Goal: Complete application form: Complete application form

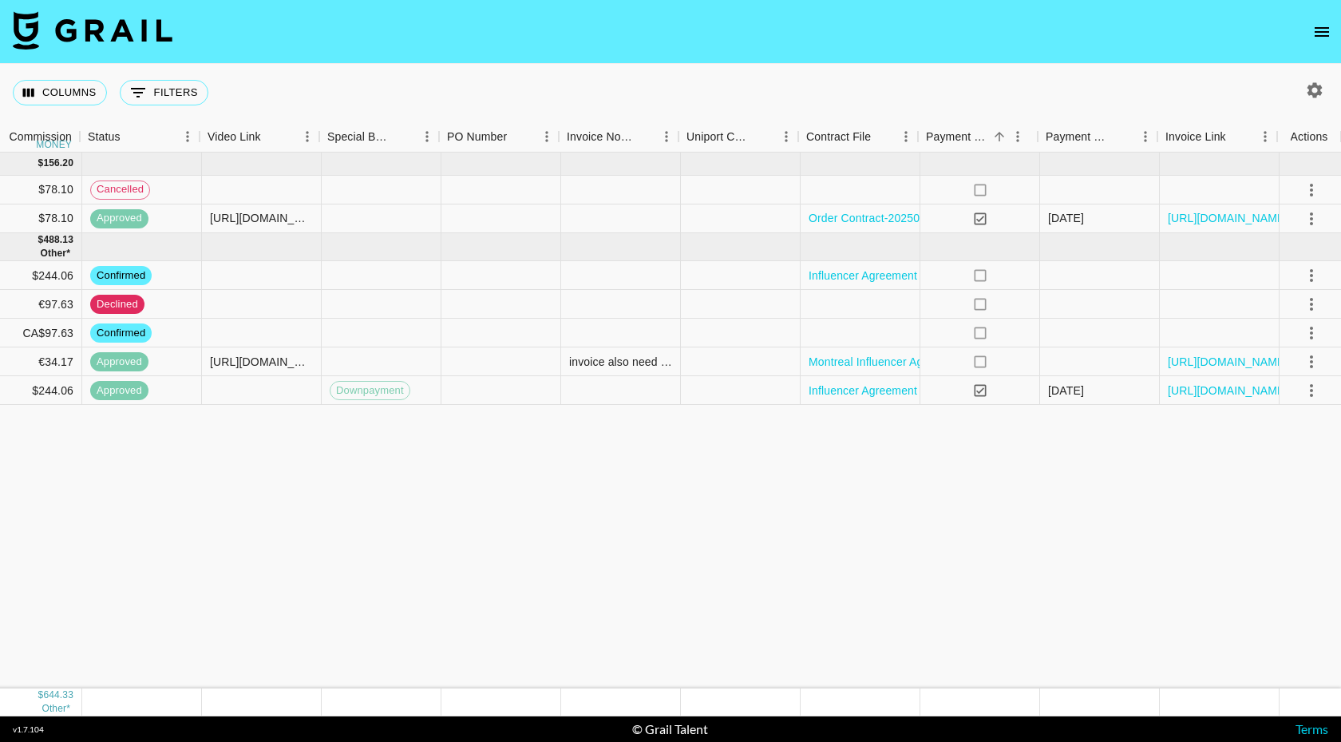
scroll to position [0, 1509]
click at [871, 336] on div at bounding box center [858, 333] width 120 height 29
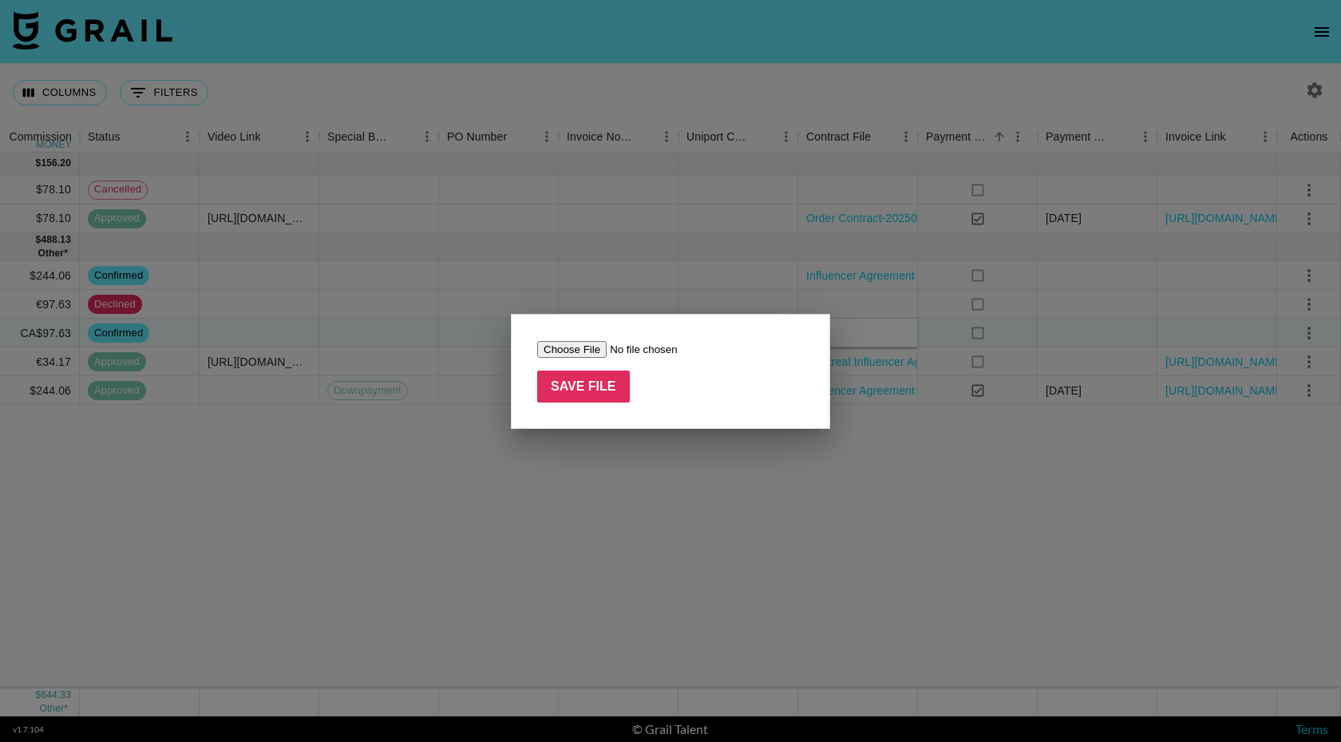
click at [567, 339] on div "Save File" at bounding box center [670, 371] width 319 height 115
click at [567, 347] on input "file" at bounding box center [638, 349] width 202 height 17
type input "C:\fakepath\ChloeXOrageOuterwear_Agreement (1).pdf"
click at [593, 392] on input "Save File" at bounding box center [583, 386] width 93 height 32
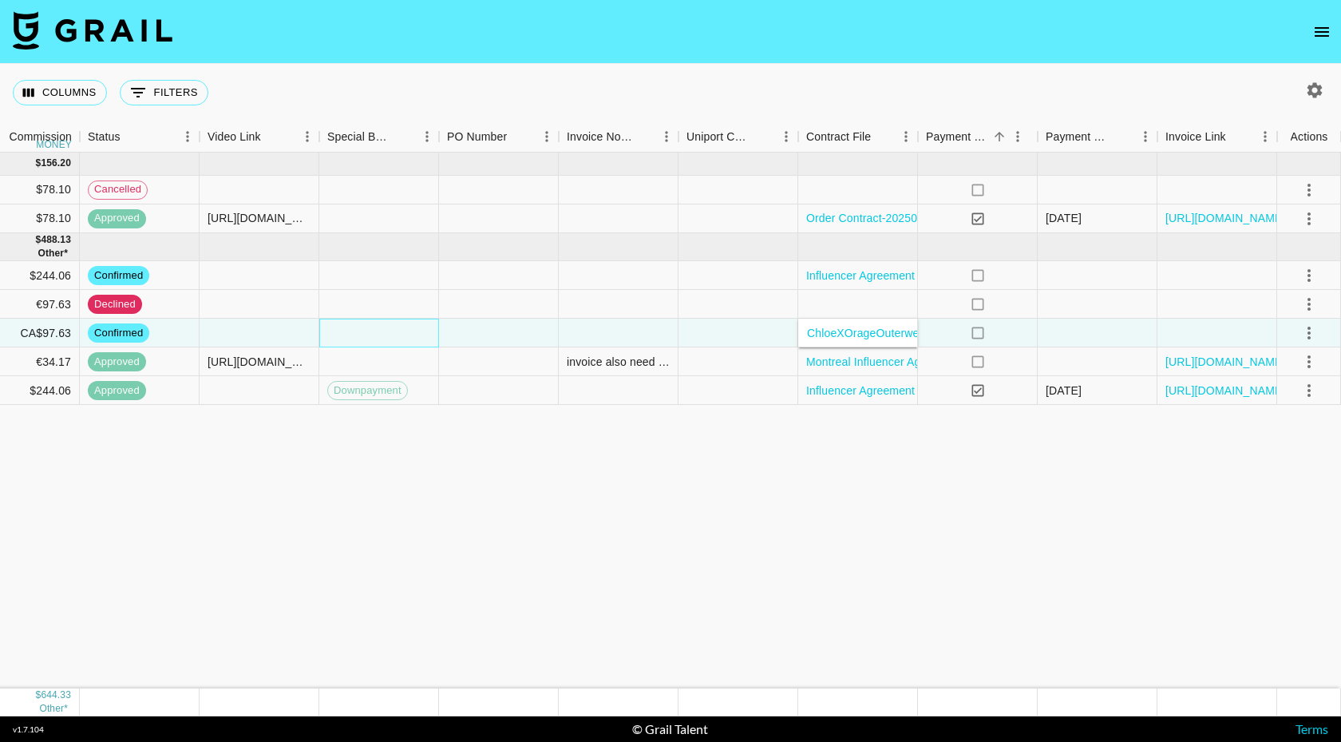
click at [384, 330] on div at bounding box center [379, 333] width 120 height 29
click at [383, 331] on div at bounding box center [379, 333] width 120 height 29
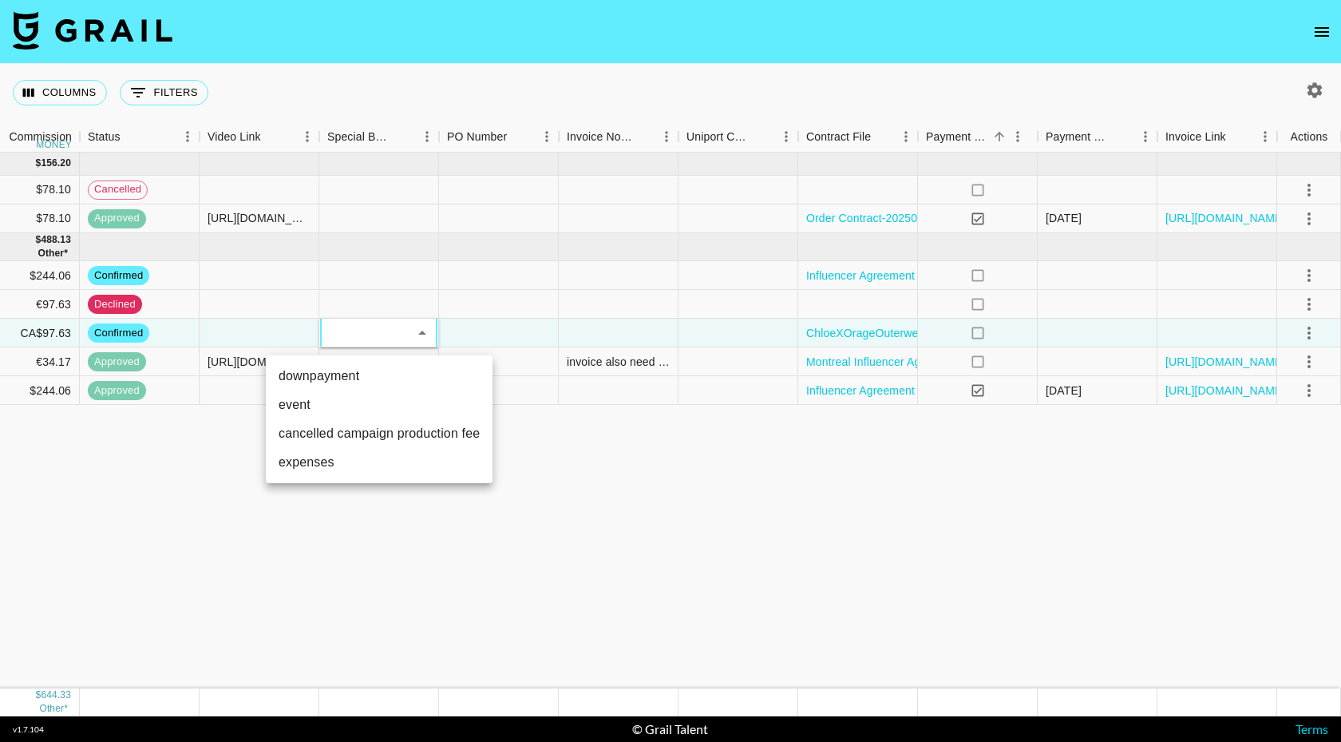
click at [359, 382] on li "downpayment" at bounding box center [379, 376] width 227 height 29
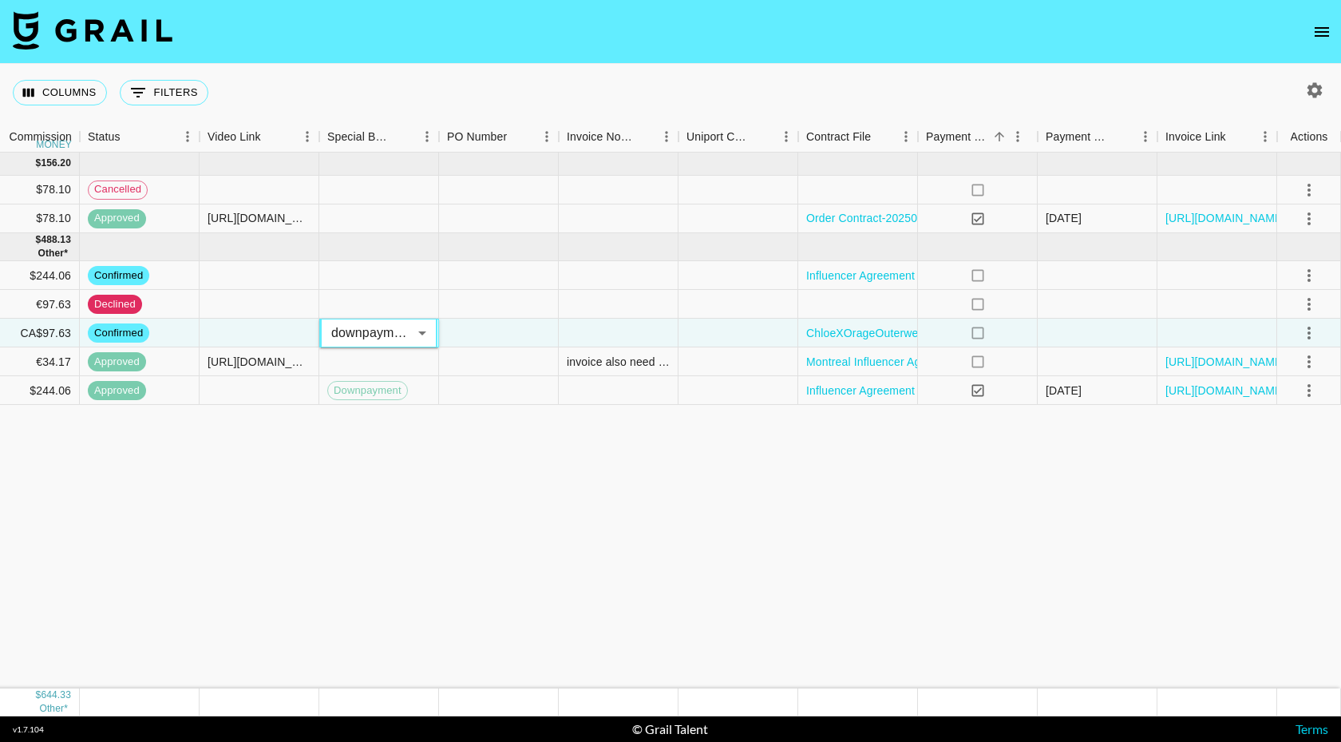
type input "downpayment"
click at [1304, 331] on icon "select merge strategy" at bounding box center [1309, 332] width 19 height 19
click at [1285, 490] on div "Approve" at bounding box center [1274, 482] width 49 height 19
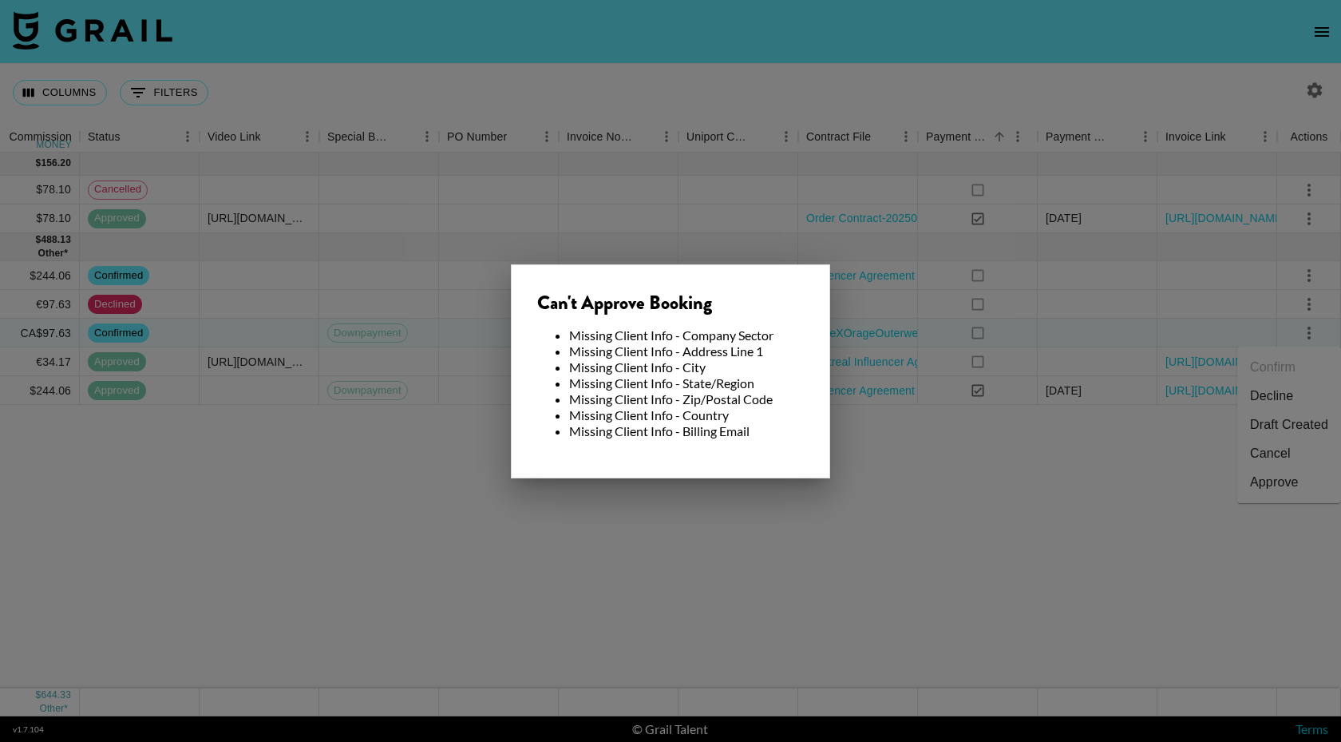
click at [659, 386] on li "Missing Client Info - State/Region" at bounding box center [686, 383] width 235 height 16
click at [318, 457] on div at bounding box center [670, 371] width 1341 height 742
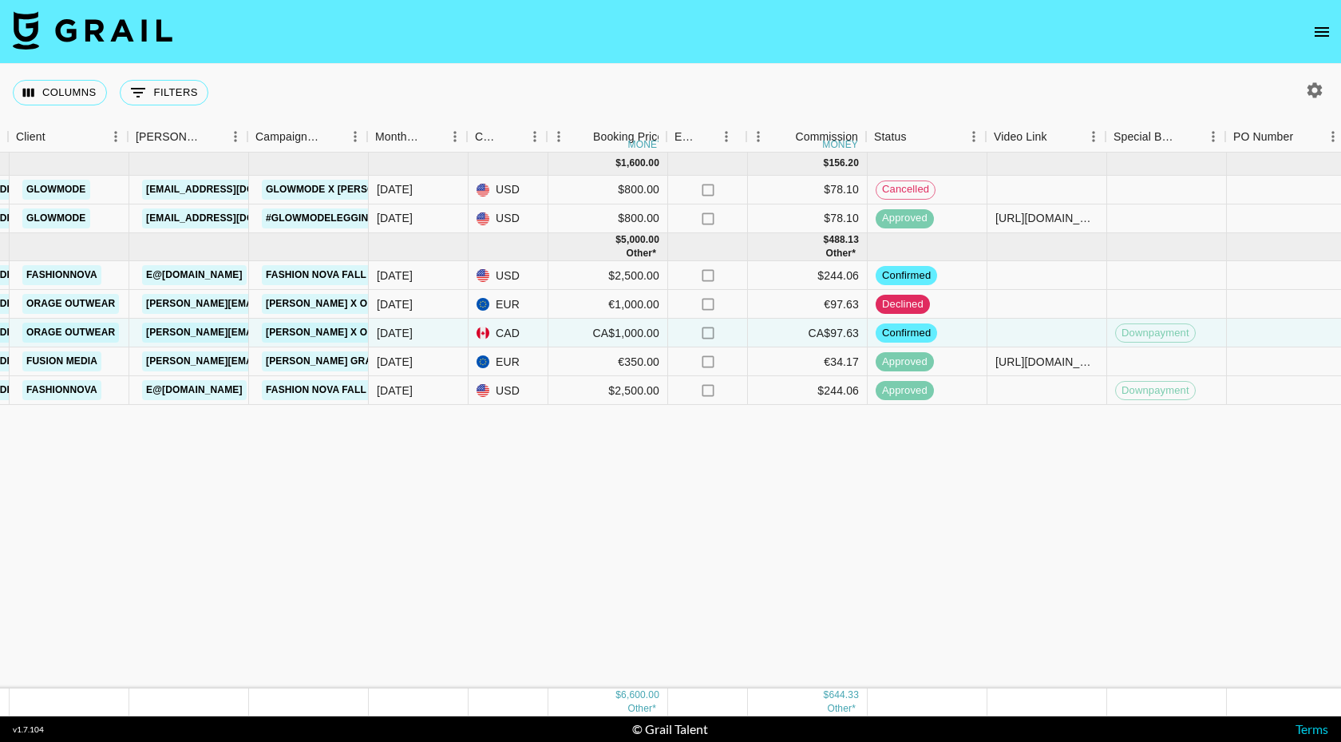
scroll to position [0, 719]
click at [220, 328] on link "[PERSON_NAME][EMAIL_ADDRESS][DOMAIN_NAME]" at bounding box center [275, 333] width 260 height 20
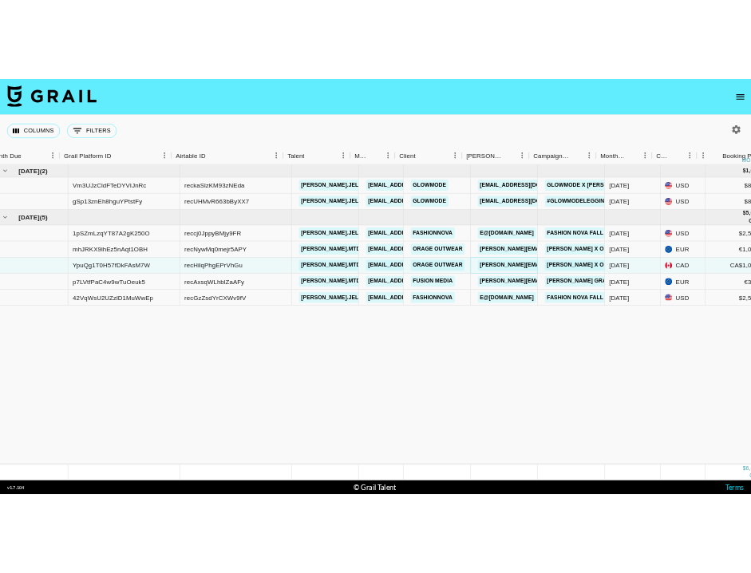
scroll to position [0, 0]
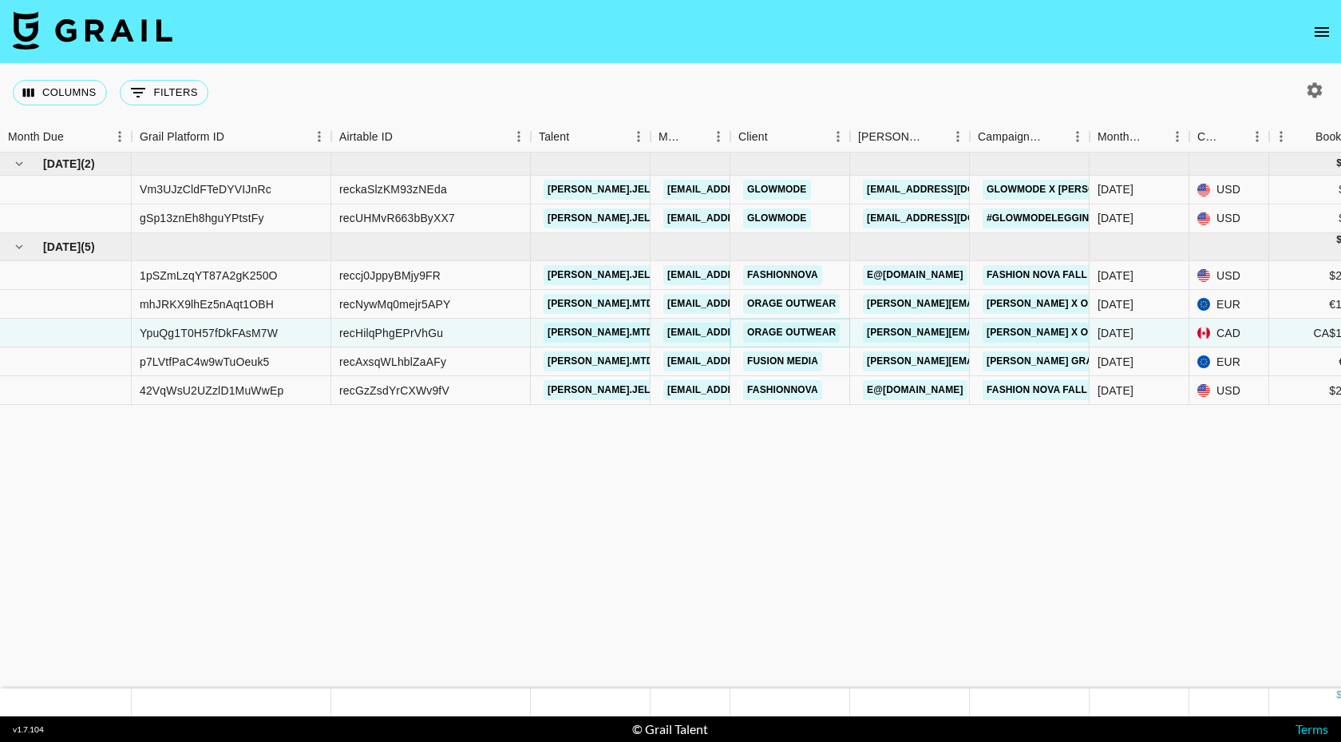
click at [802, 332] on link "Orage Outwear" at bounding box center [791, 333] width 97 height 20
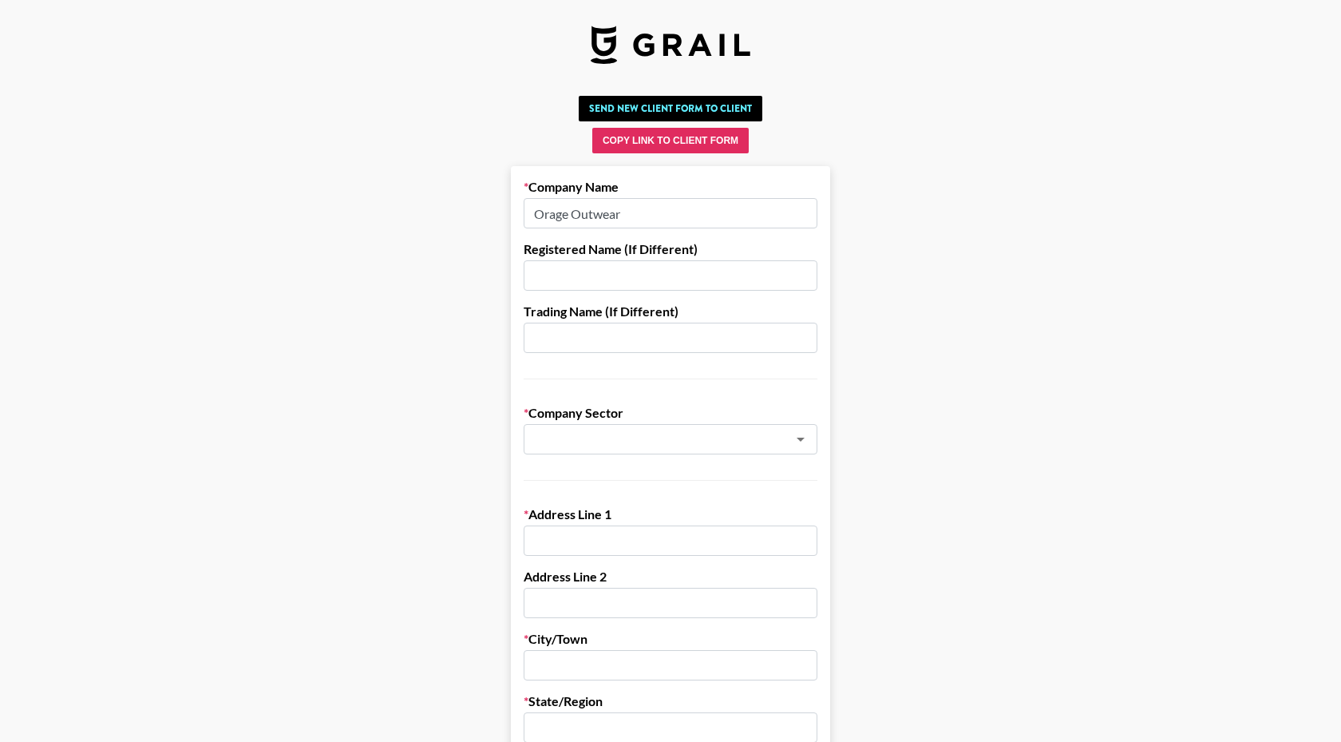
click at [661, 279] on input "text" at bounding box center [671, 275] width 294 height 30
drag, startPoint x: 640, startPoint y: 213, endPoint x: 535, endPoint y: 211, distance: 105.4
click at [535, 212] on input "Orage Outwear" at bounding box center [671, 213] width 294 height 30
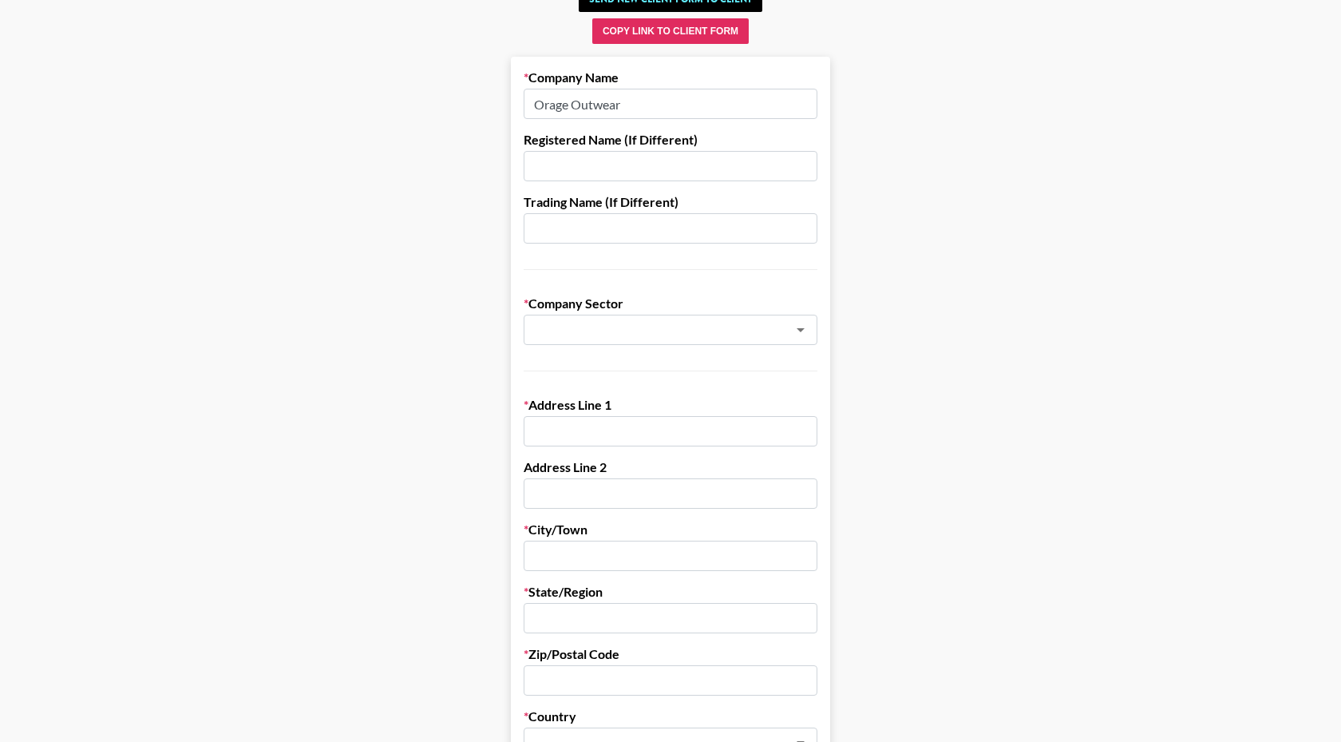
scroll to position [112, 0]
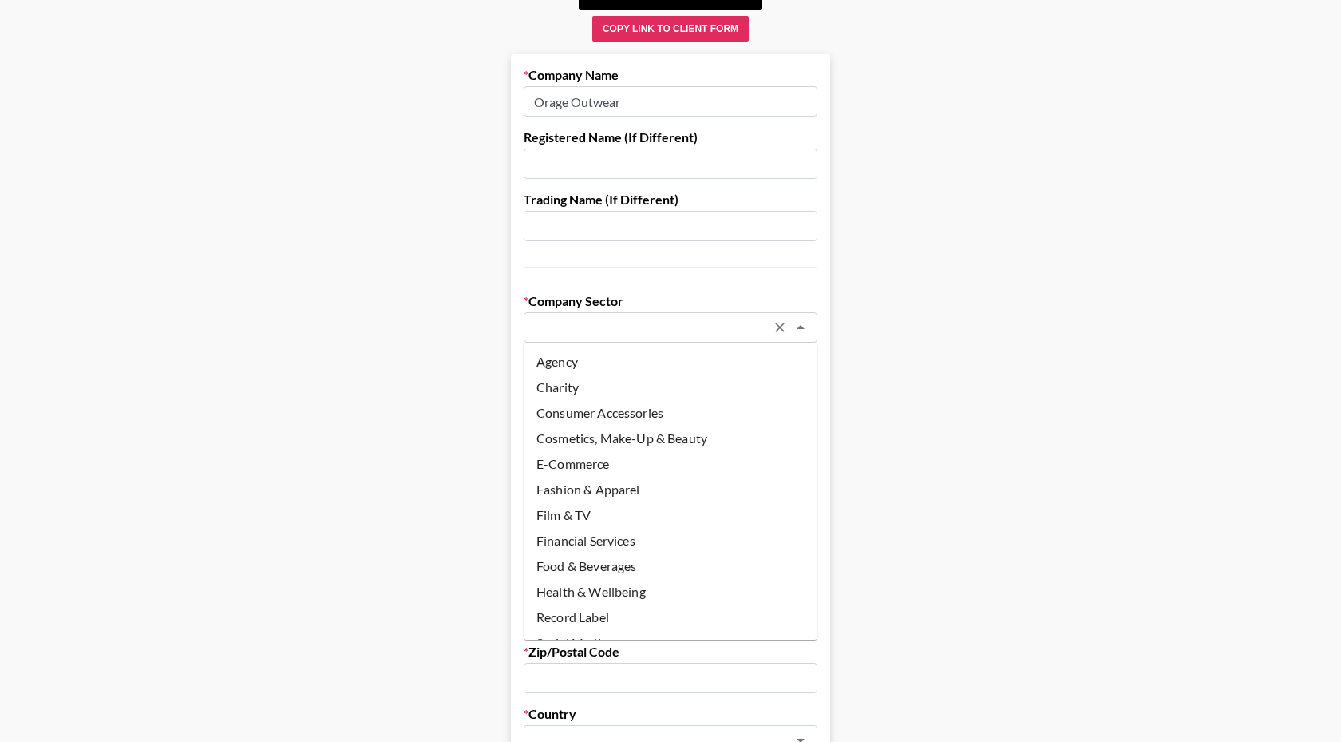
click at [637, 334] on input "text" at bounding box center [649, 328] width 232 height 18
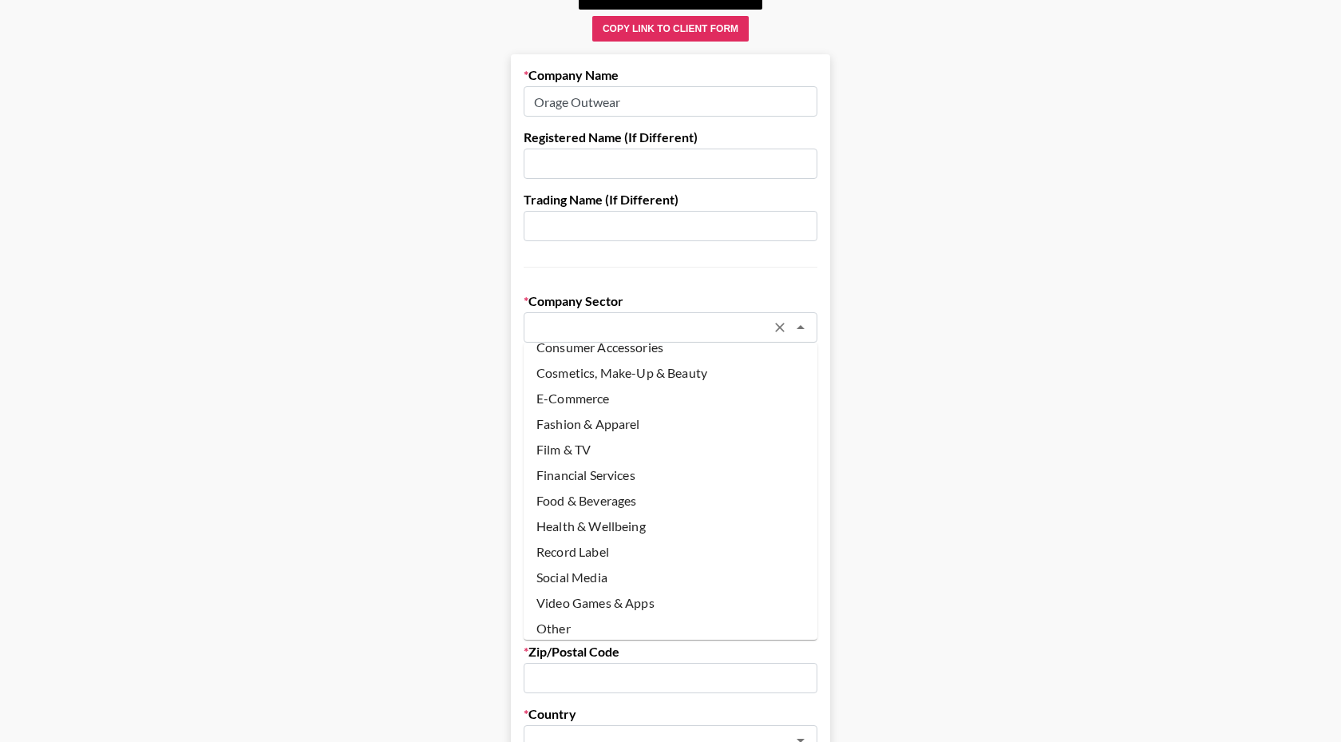
scroll to position [73, 0]
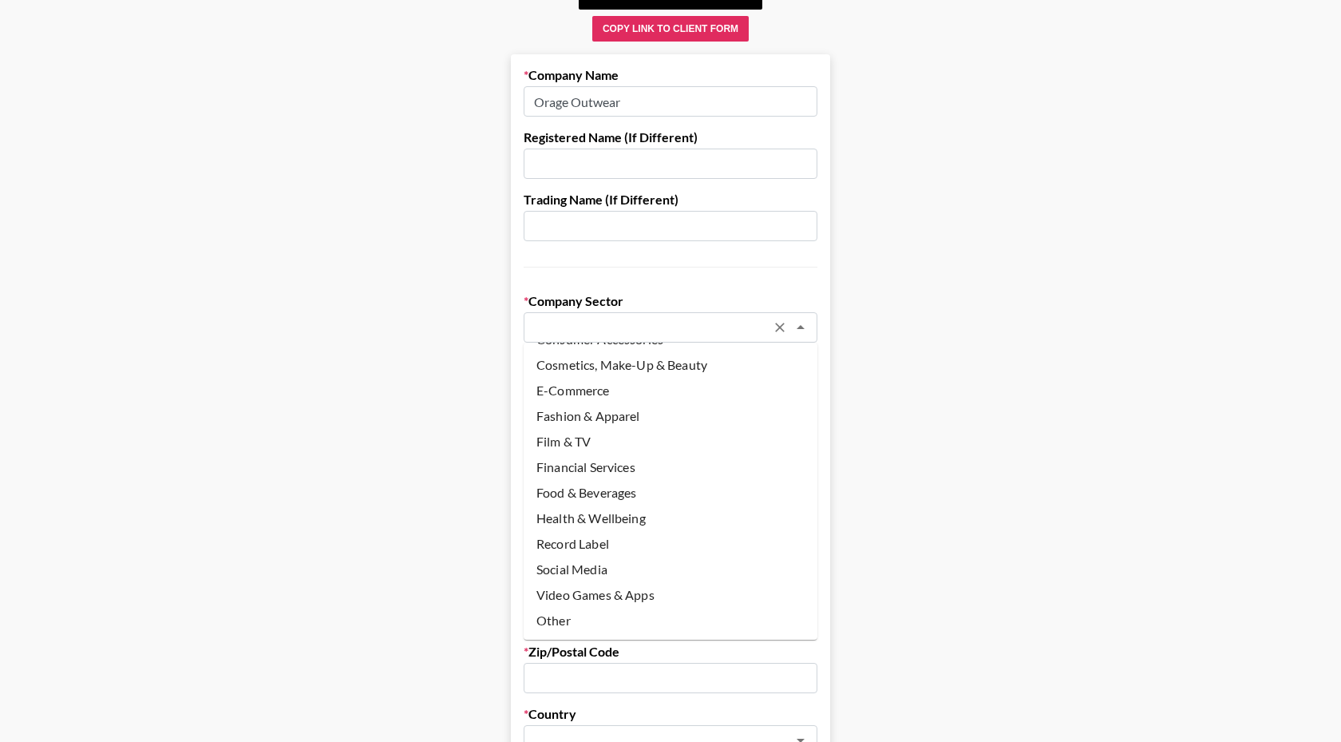
click at [618, 418] on li "Fashion & Apparel" at bounding box center [671, 416] width 294 height 26
type input "Fashion & Apparel"
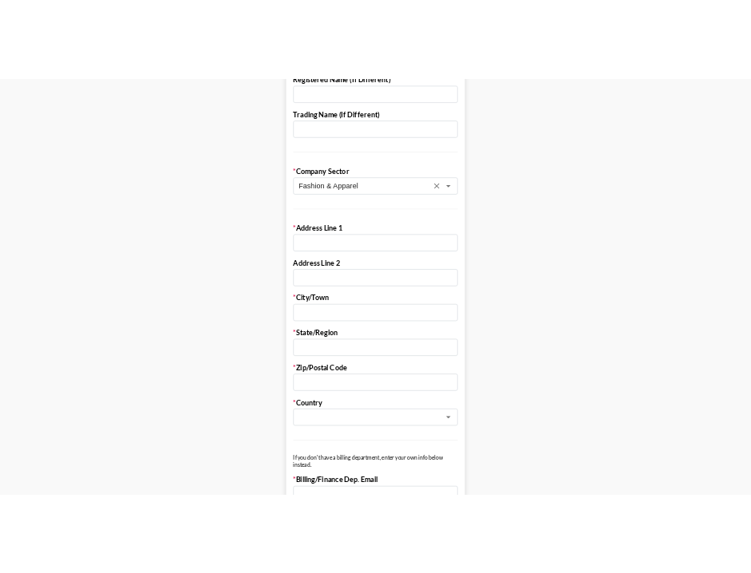
scroll to position [275, 0]
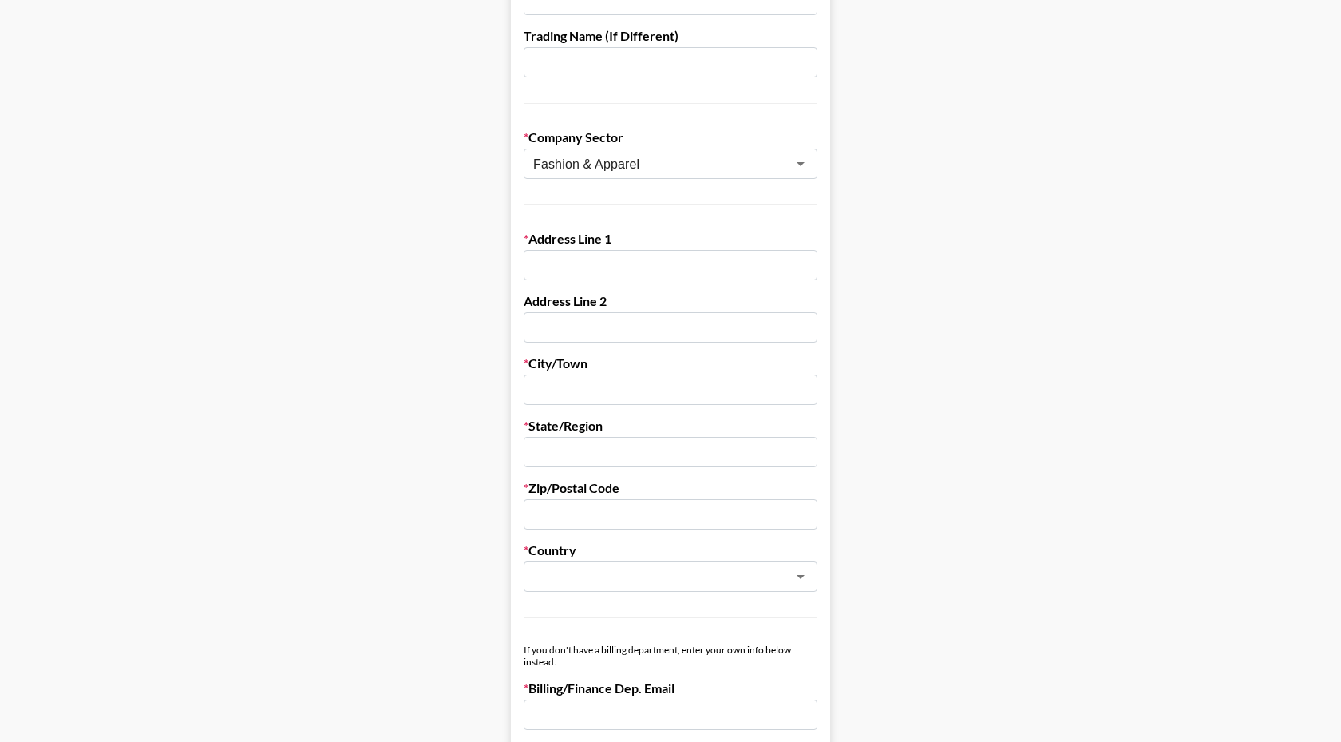
click at [600, 271] on input "text" at bounding box center [671, 265] width 294 height 30
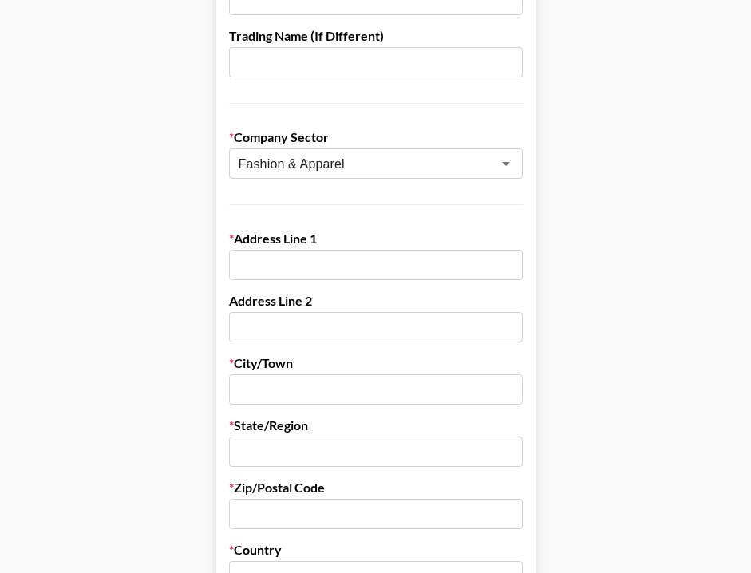
paste input "MtnDewds Distribution Inc [STREET_ADDRESS][PERSON_NAME]"
type input "MtnDewds Distribution Inc [STREET_ADDRESS][PERSON_NAME]"
click at [345, 395] on input "text" at bounding box center [376, 389] width 294 height 30
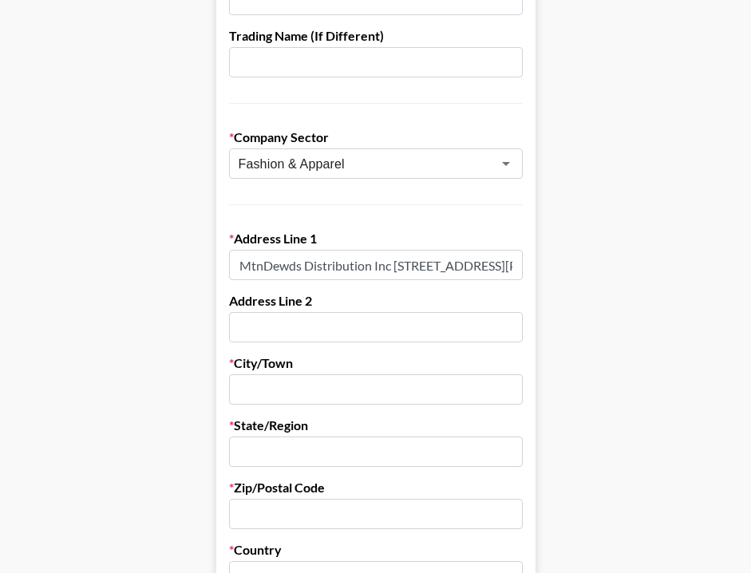
paste input "[GEOGRAPHIC_DATA]"
type input "[GEOGRAPHIC_DATA]"
click at [313, 455] on input "text" at bounding box center [376, 452] width 294 height 30
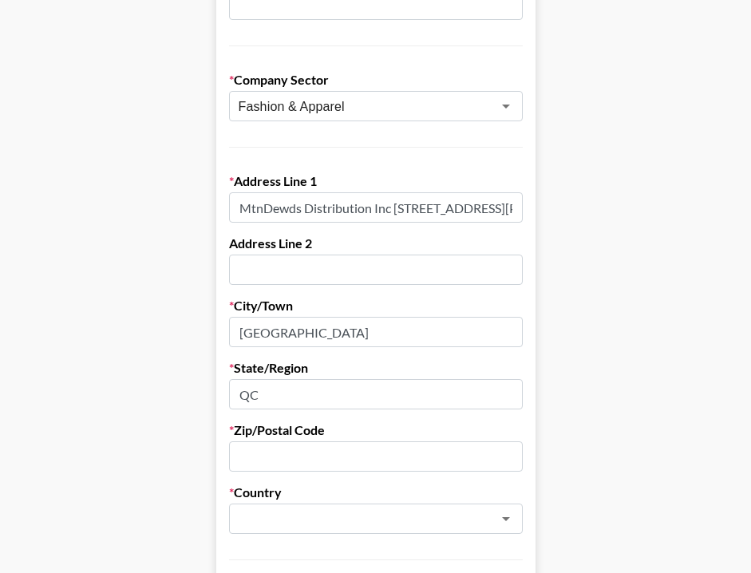
scroll to position [341, 0]
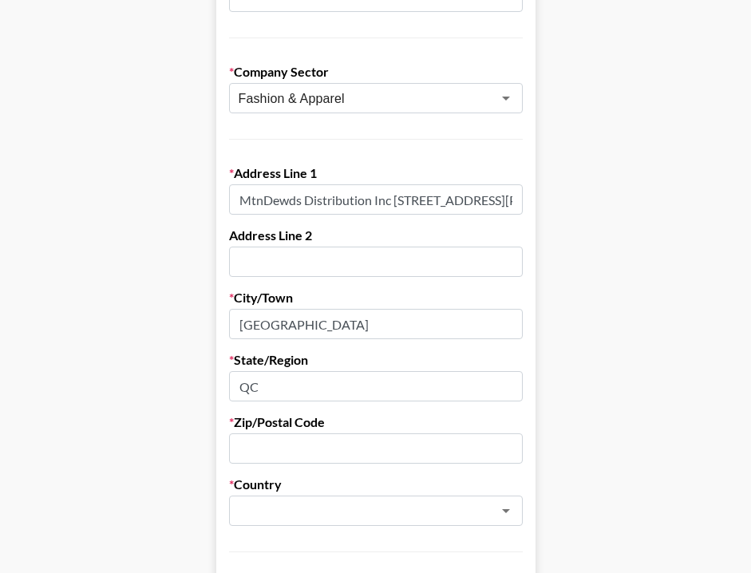
type input "QC"
click at [321, 449] on input "text" at bounding box center [376, 449] width 294 height 30
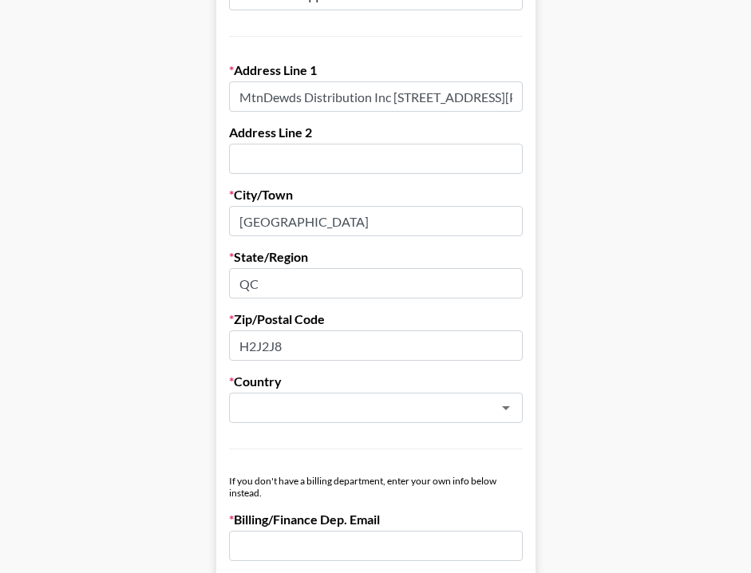
scroll to position [460, 0]
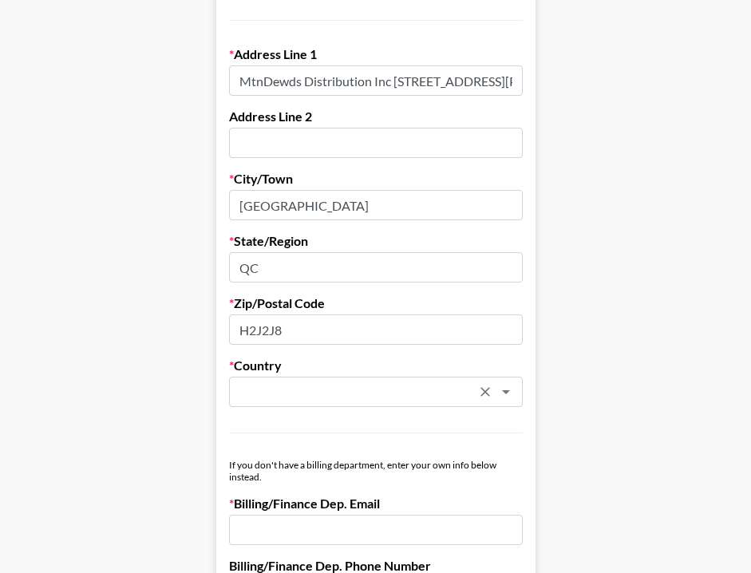
type input "H2J2J8"
click at [304, 401] on input "text" at bounding box center [355, 392] width 232 height 18
click at [331, 422] on li "[GEOGRAPHIC_DATA]" at bounding box center [376, 427] width 294 height 26
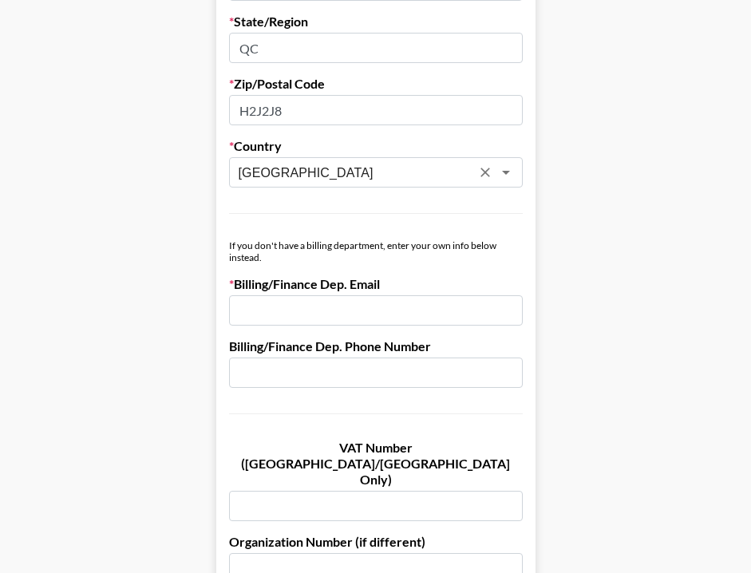
scroll to position [683, 0]
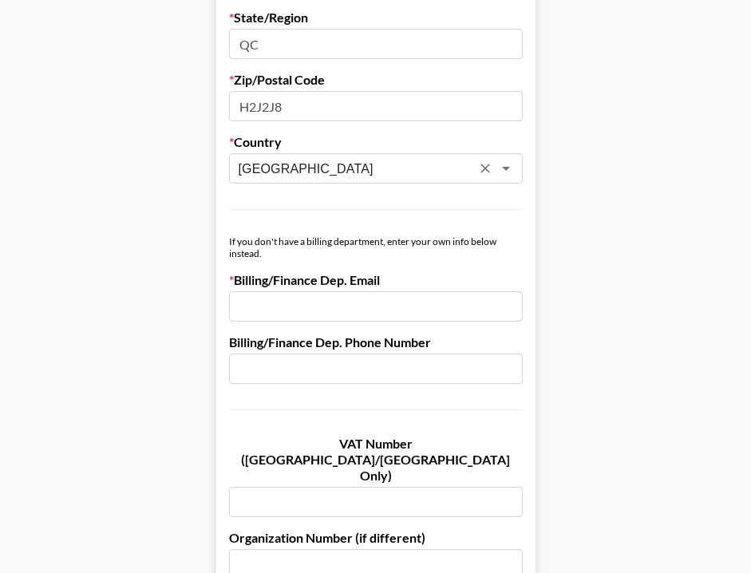
type input "[GEOGRAPHIC_DATA]"
click at [342, 301] on input "email" at bounding box center [376, 306] width 294 height 30
paste input "[PERSON_NAME][EMAIL_ADDRESS][DOMAIN_NAME]"
type input "[PERSON_NAME][EMAIL_ADDRESS][DOMAIN_NAME]"
click at [373, 363] on input "text" at bounding box center [376, 369] width 294 height 30
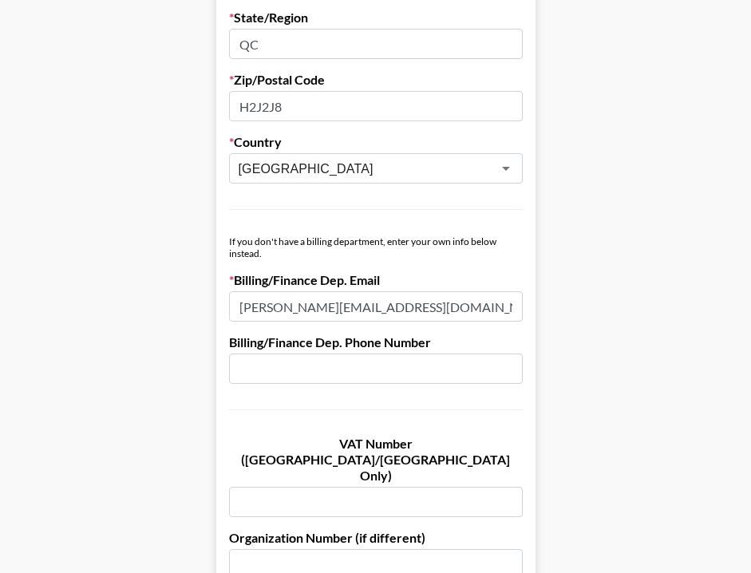
paste input "[PHONE_NUMBER]"
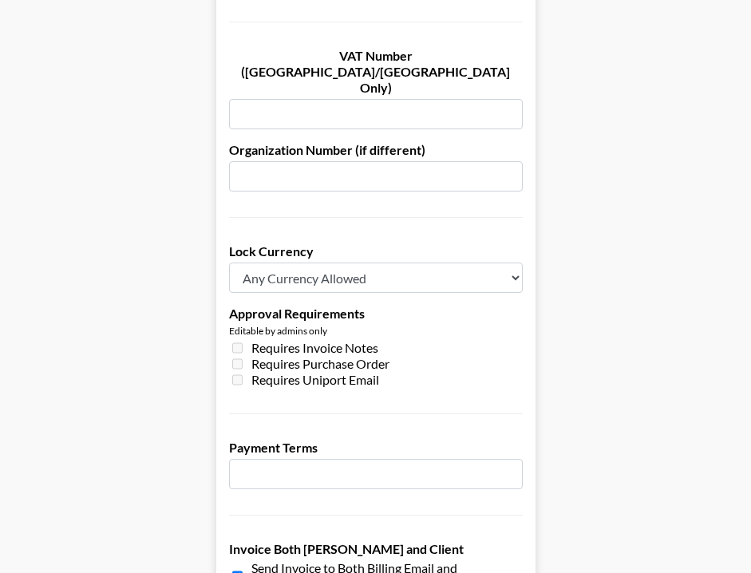
scroll to position [1077, 0]
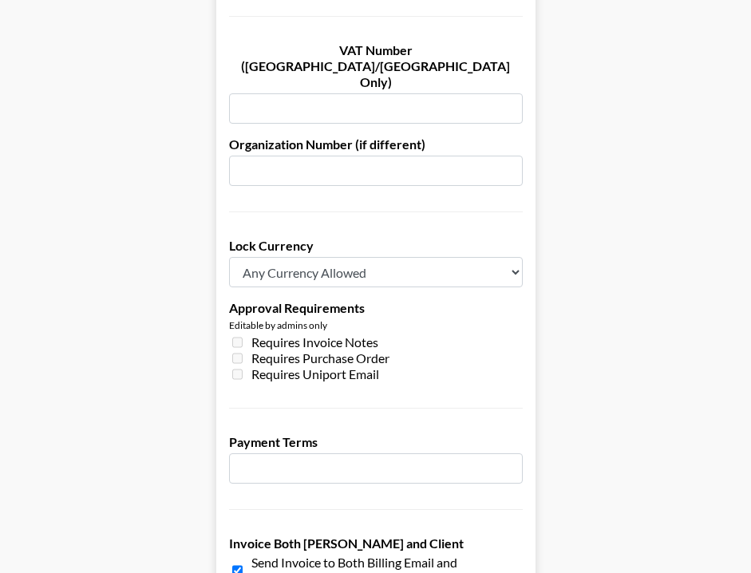
type input "[PHONE_NUMBER]"
click at [477, 257] on select "Any Currency Allowed USD GBP EUR CAD AUD" at bounding box center [376, 272] width 294 height 30
select select "CAD"
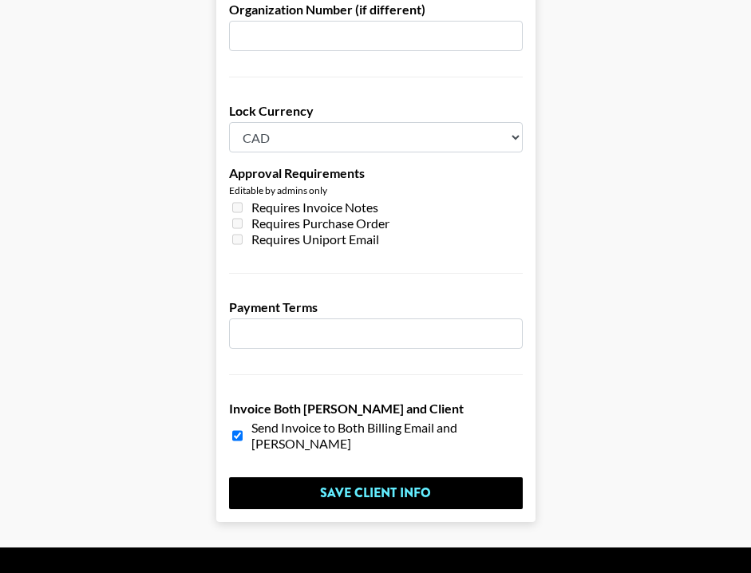
scroll to position [1218, 0]
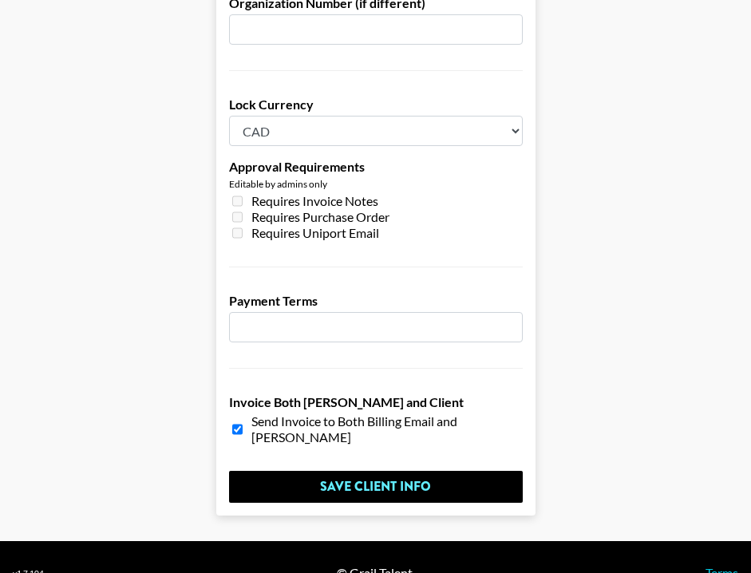
click at [438, 312] on input "number" at bounding box center [376, 327] width 294 height 30
type input "1"
click at [505, 312] on input "1" at bounding box center [376, 327] width 294 height 30
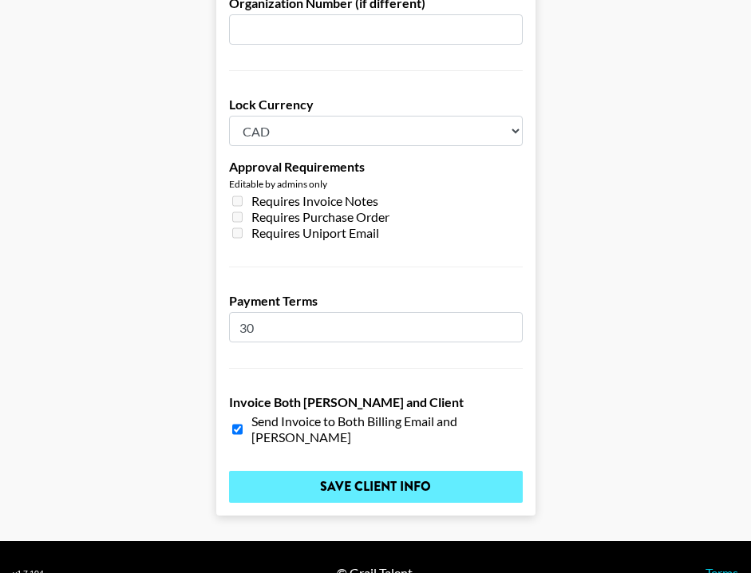
type input "30"
click at [434, 471] on input "Save Client Info" at bounding box center [376, 487] width 294 height 32
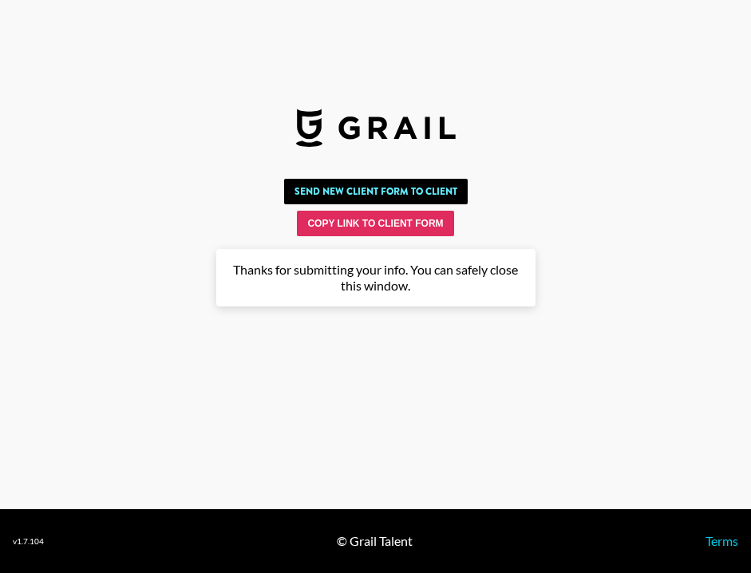
scroll to position [0, 0]
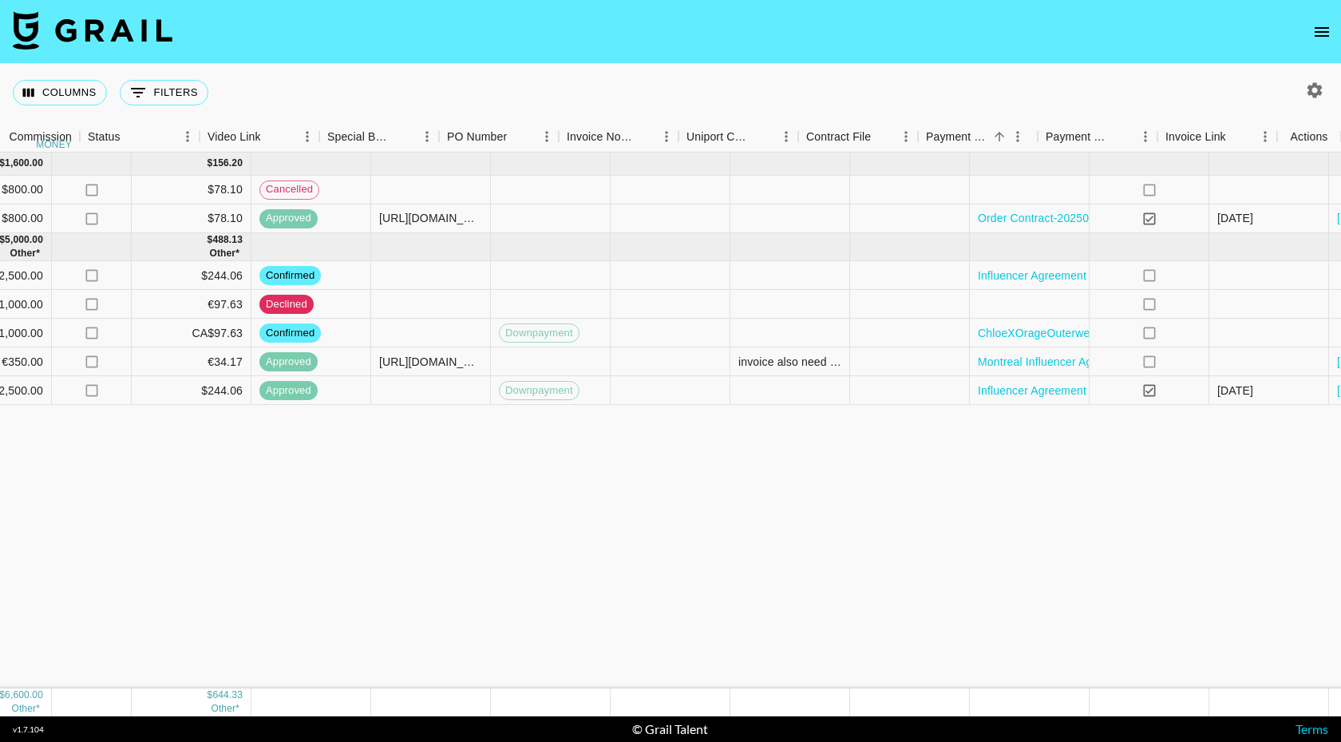
scroll to position [0, 1509]
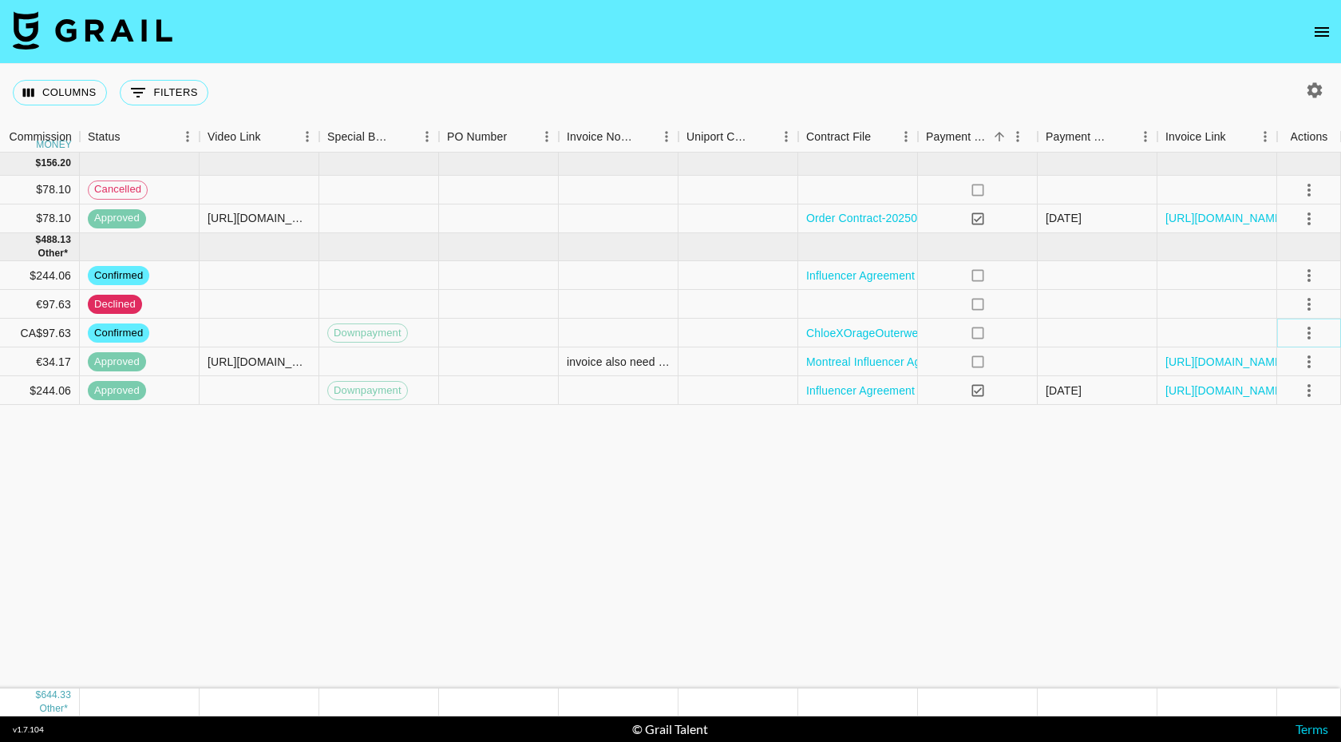
click at [750, 332] on icon "select merge strategy" at bounding box center [1309, 332] width 19 height 19
click at [750, 485] on div "Approve" at bounding box center [1274, 482] width 49 height 19
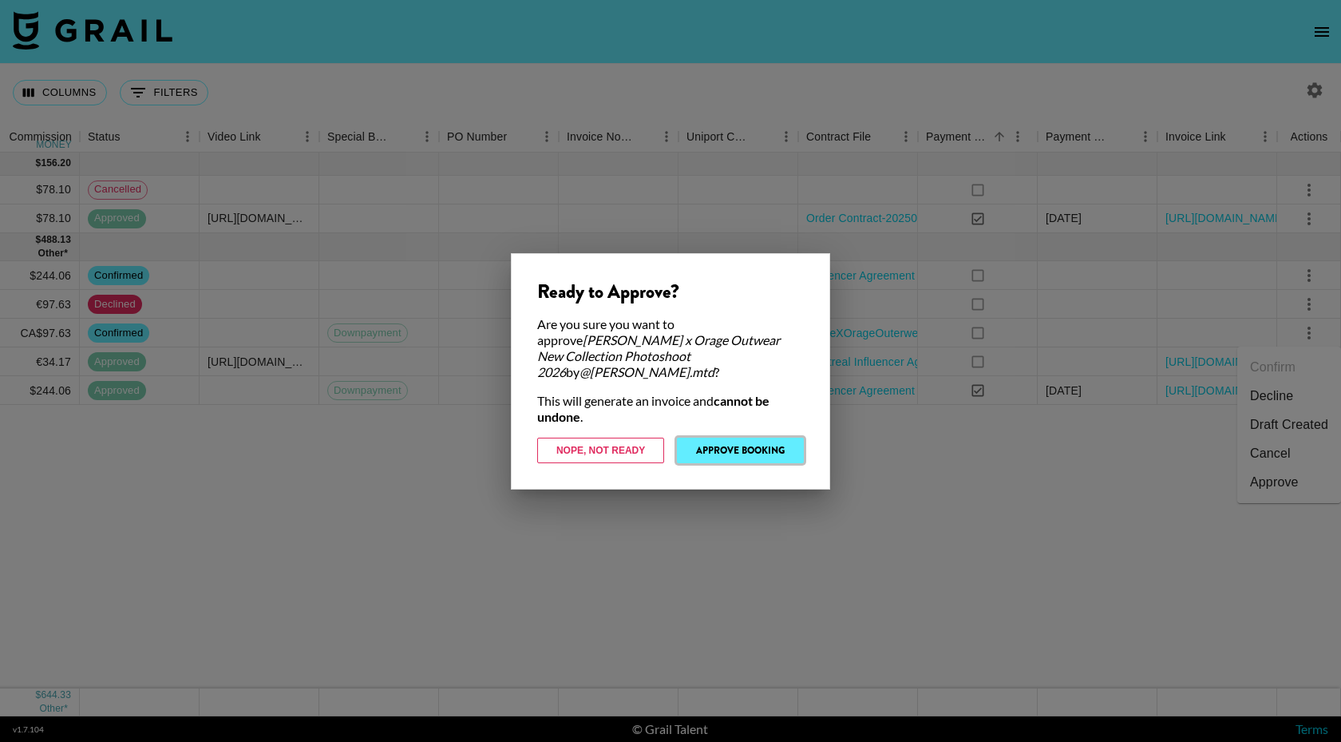
click at [743, 446] on button "Approve Booking" at bounding box center [740, 451] width 127 height 26
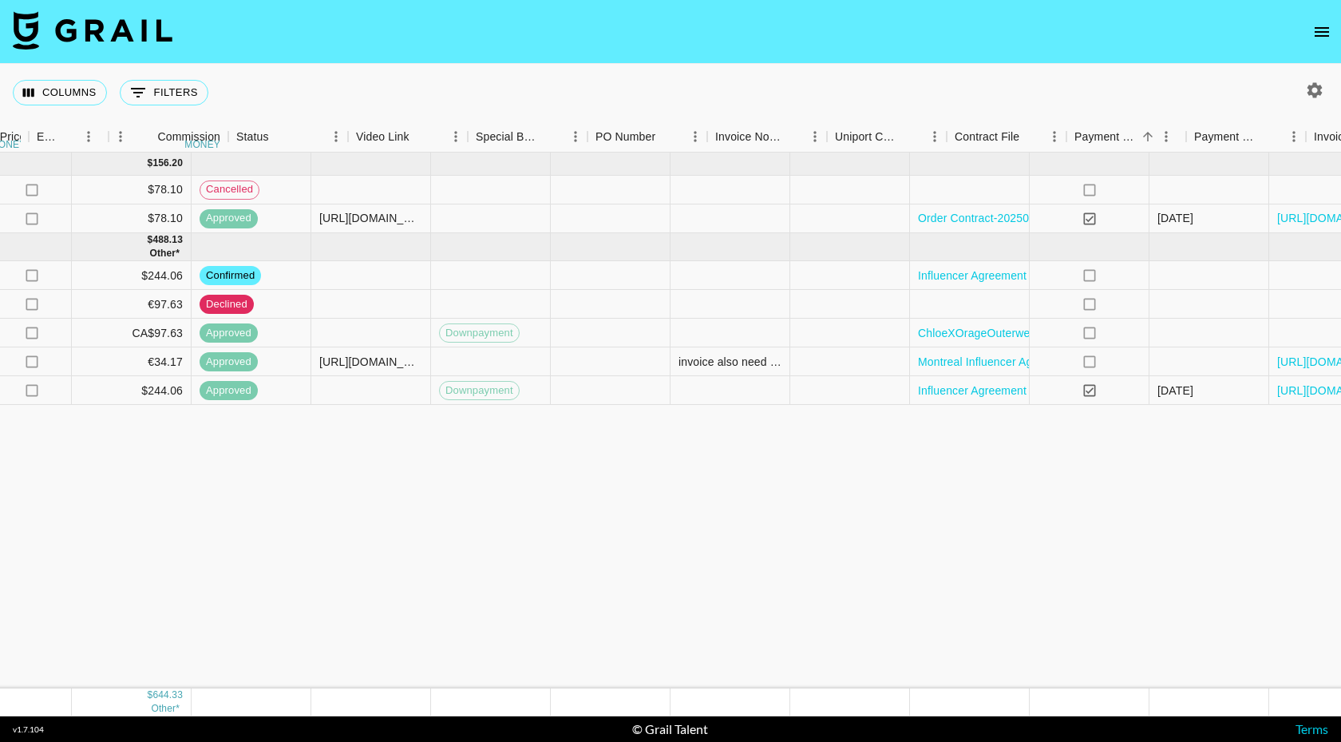
scroll to position [0, 1495]
